Goal: Information Seeking & Learning: Find specific fact

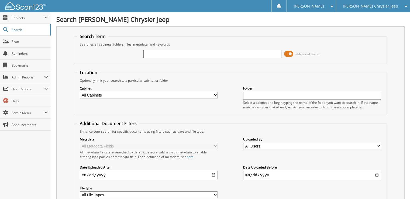
click at [159, 57] on input "text" at bounding box center [213, 54] width 138 height 8
type input "66553"
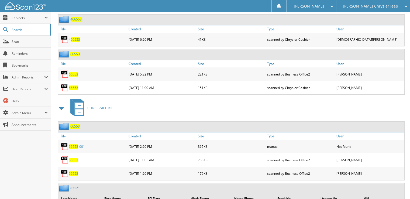
scroll to position [190, 0]
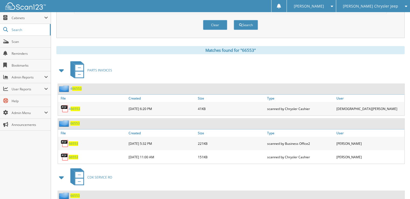
click at [324, 7] on span "[PERSON_NAME]" at bounding box center [309, 6] width 30 height 3
click at [332, 28] on link "Logout" at bounding box center [311, 26] width 49 height 9
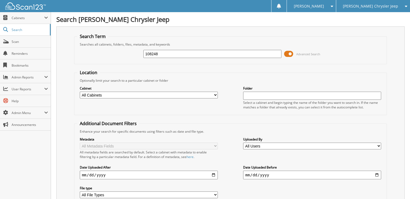
type input "108248"
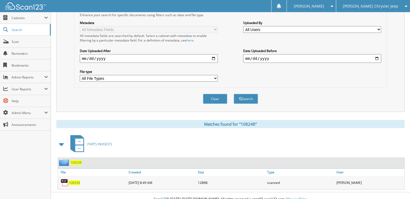
scroll to position [118, 0]
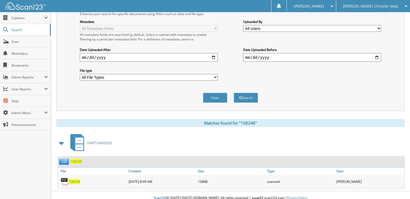
click at [72, 179] on span "108248" at bounding box center [74, 181] width 11 height 5
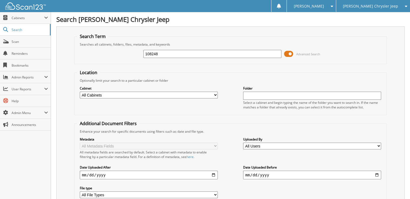
drag, startPoint x: 167, startPoint y: 52, endPoint x: 114, endPoint y: 59, distance: 53.3
click at [112, 58] on div "108248 Advanced Search" at bounding box center [230, 54] width 307 height 15
type input "108774"
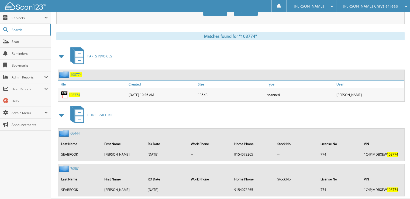
scroll to position [210, 0]
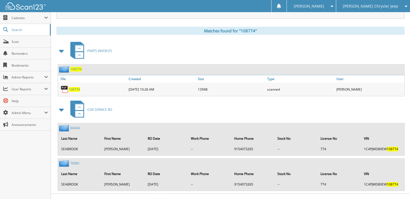
click at [74, 87] on span "108774" at bounding box center [74, 89] width 11 height 5
click at [324, 5] on span "[PERSON_NAME]" at bounding box center [309, 6] width 30 height 3
click at [332, 26] on link "Logout" at bounding box center [311, 26] width 49 height 9
